Goal: Task Accomplishment & Management: Manage account settings

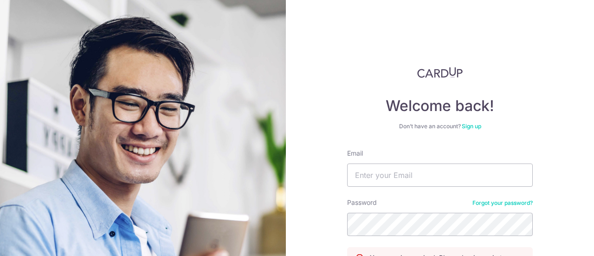
type input "[EMAIL_ADDRESS][DOMAIN_NAME]"
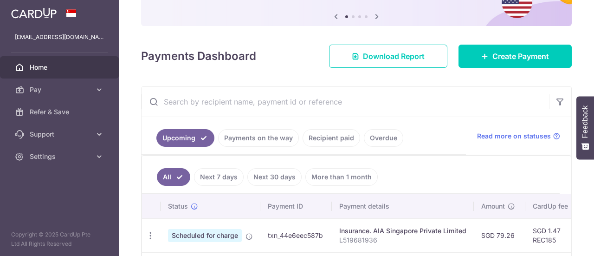
scroll to position [139, 0]
